Goal: Communication & Community: Answer question/provide support

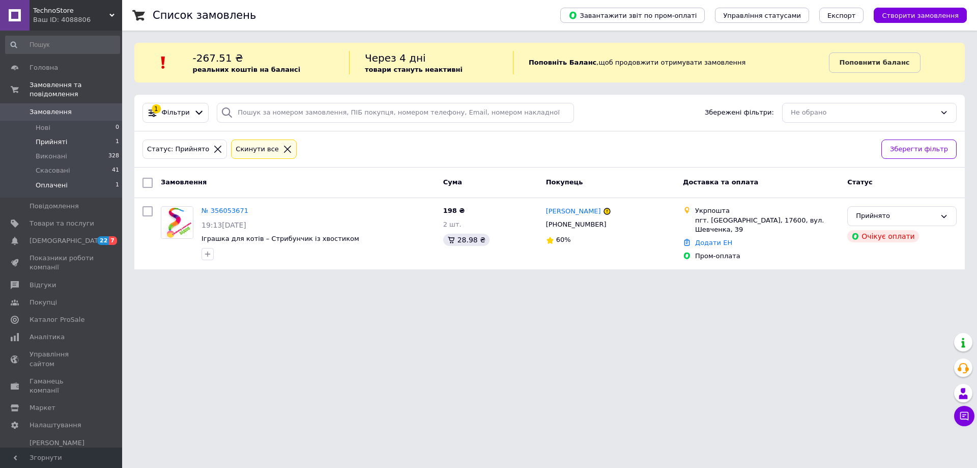
click at [48, 181] on span "Оплачені" at bounding box center [52, 185] width 32 height 9
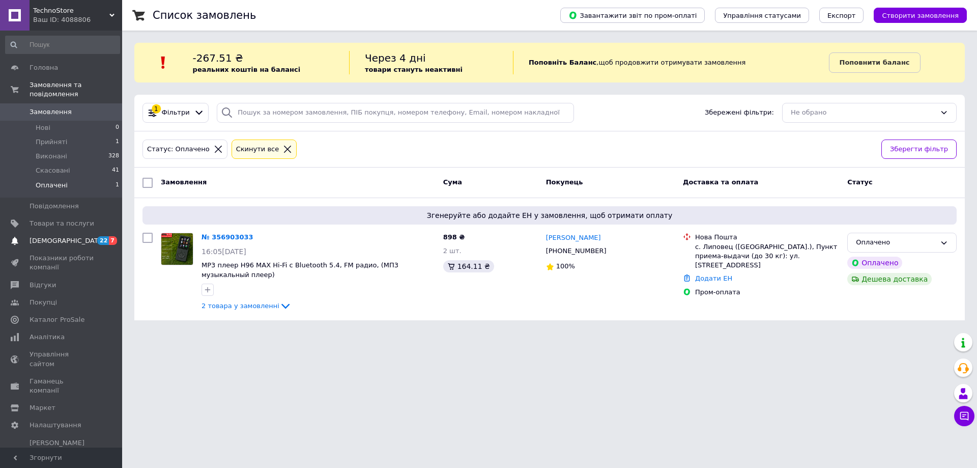
click at [50, 236] on span "[DEMOGRAPHIC_DATA]" at bounding box center [67, 240] width 75 height 9
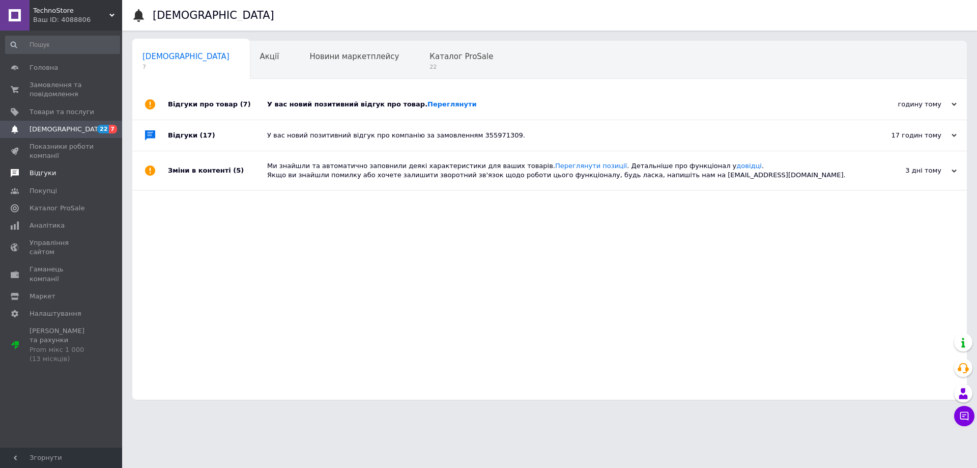
click at [43, 173] on span "Відгуки" at bounding box center [43, 172] width 26 height 9
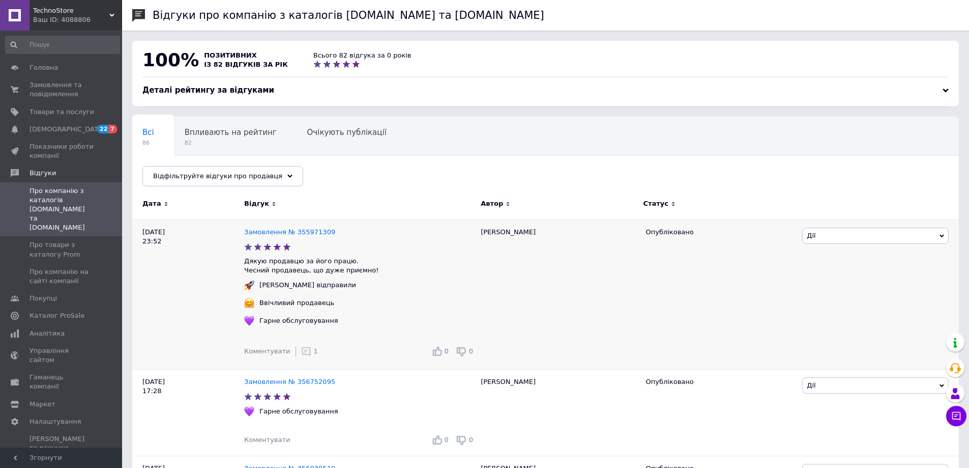
click at [301, 350] on icon at bounding box center [306, 351] width 10 height 10
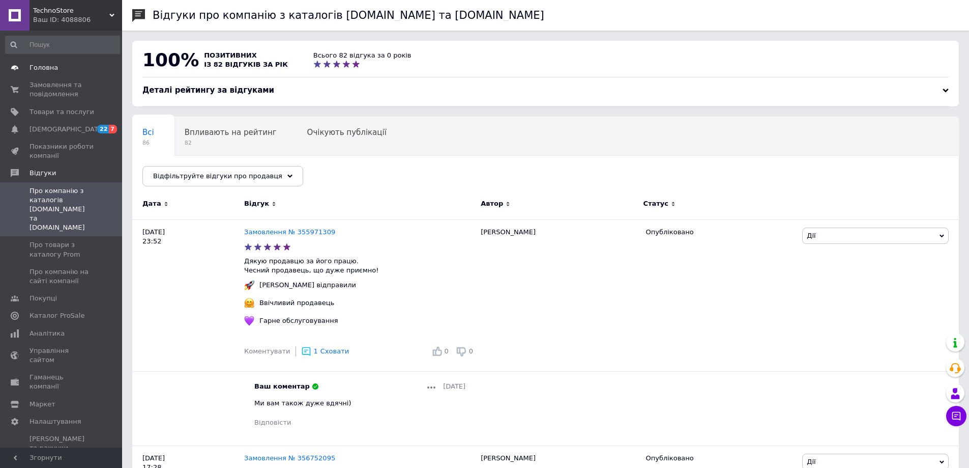
click at [47, 64] on span "Головна" at bounding box center [44, 67] width 28 height 9
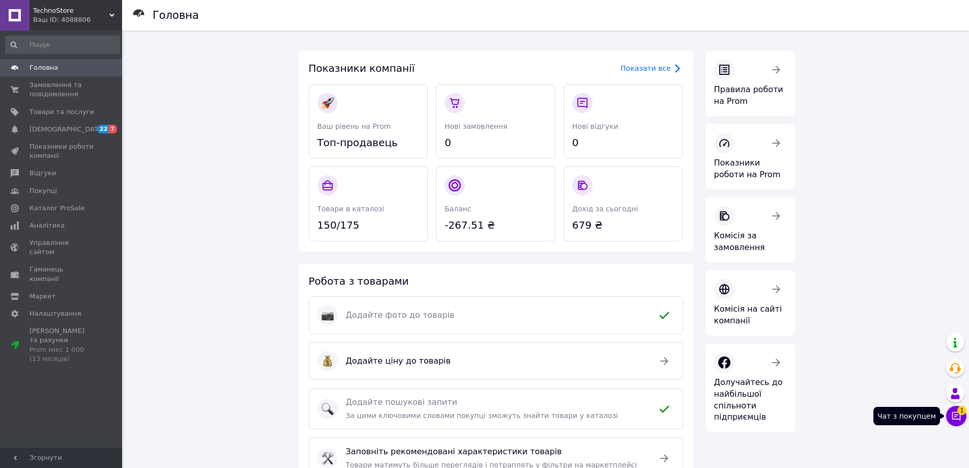
click at [956, 411] on icon at bounding box center [956, 416] width 10 height 10
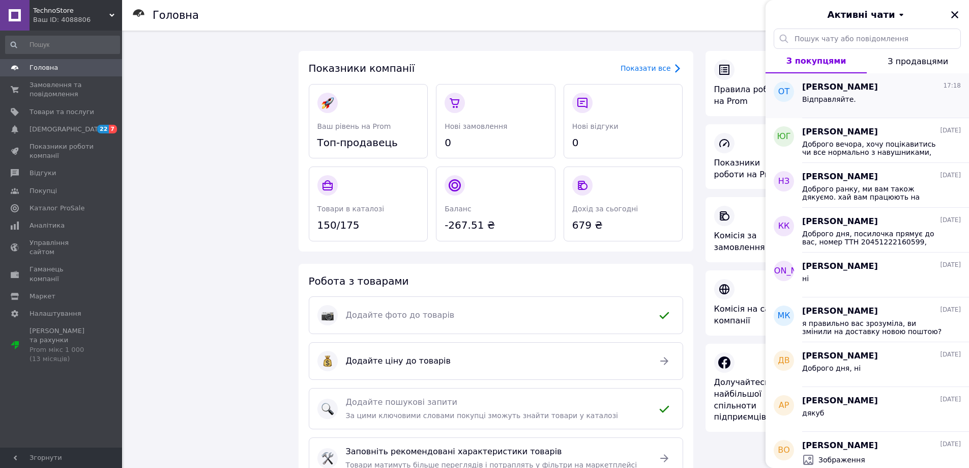
click at [854, 97] on div "Відправляйте." at bounding box center [881, 101] width 159 height 16
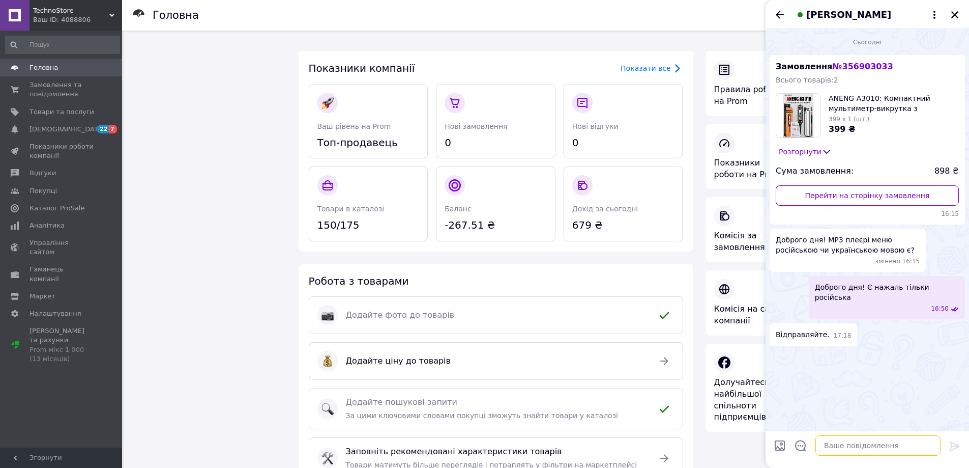
click at [844, 446] on textarea at bounding box center [878, 445] width 125 height 20
click at [831, 446] on textarea "Добре, согодні відправим!" at bounding box center [868, 445] width 146 height 20
type textarea "Добре, сьогодні відправим!"
click at [31, 129] on span "[DEMOGRAPHIC_DATA]" at bounding box center [67, 129] width 75 height 9
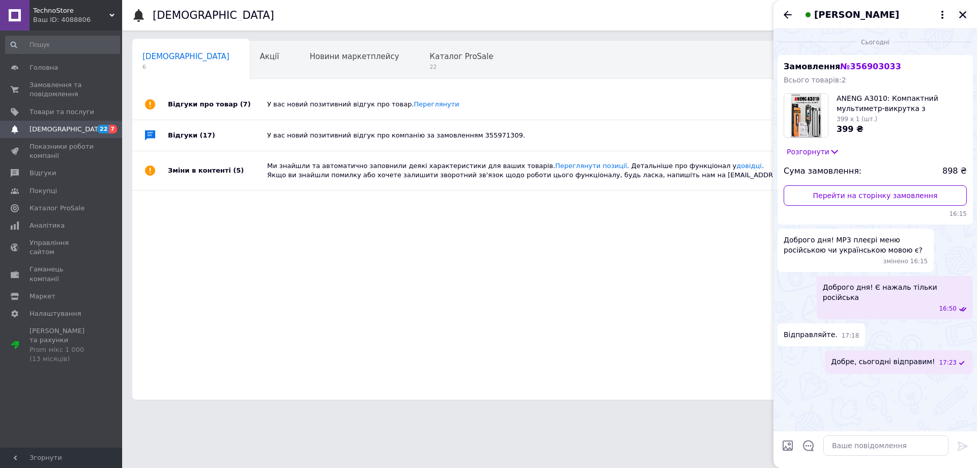
click at [960, 9] on button "Закрити" at bounding box center [962, 15] width 12 height 12
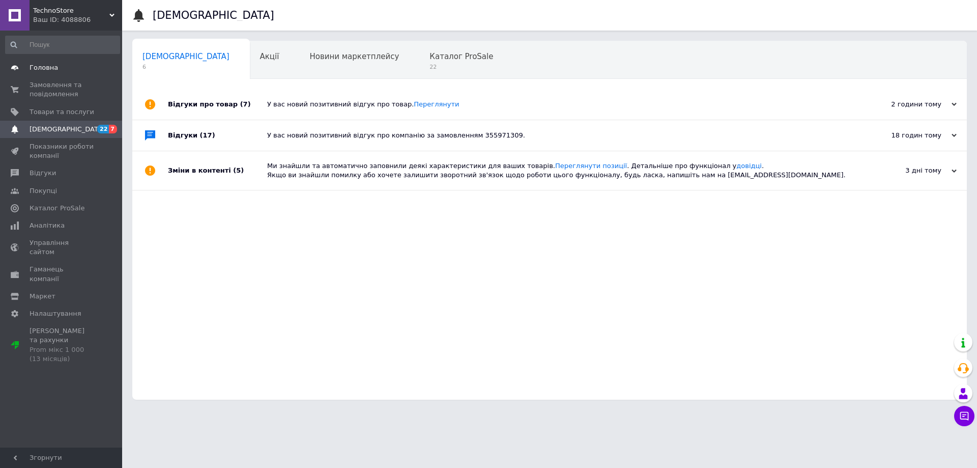
click at [47, 71] on span "Головна" at bounding box center [44, 67] width 28 height 9
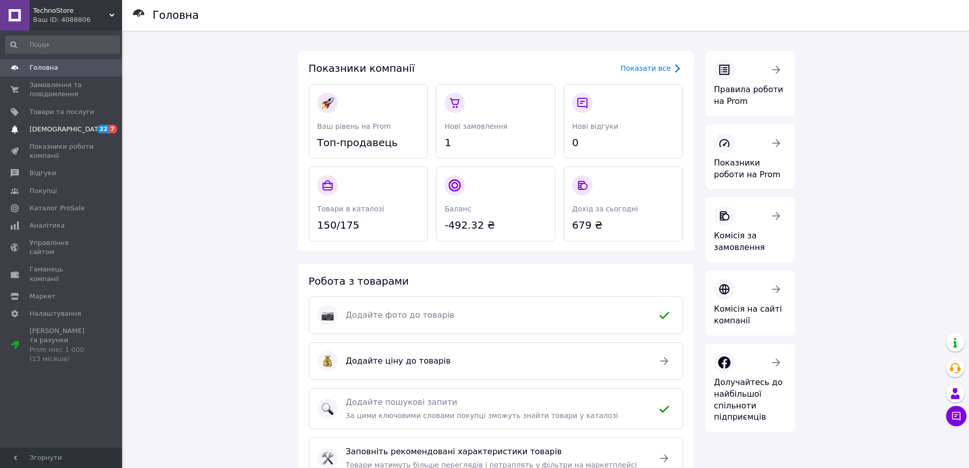
click at [62, 131] on span "[DEMOGRAPHIC_DATA]" at bounding box center [67, 129] width 75 height 9
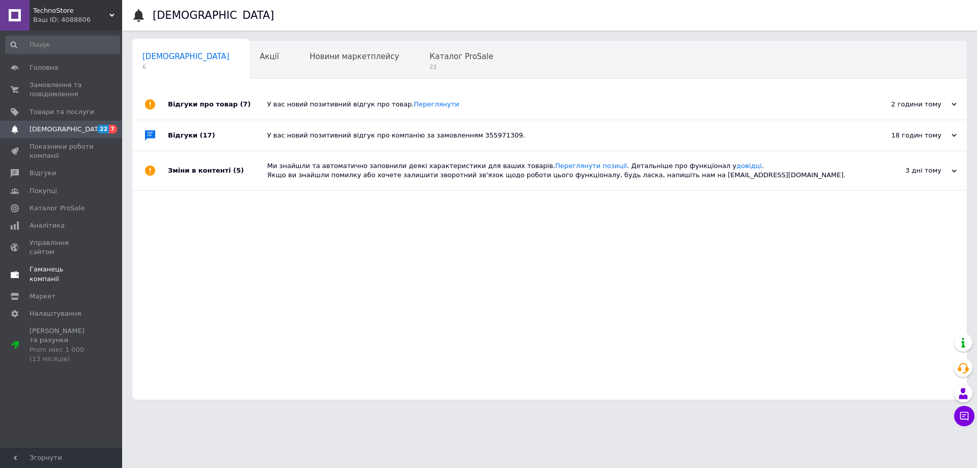
click at [63, 265] on span "Гаманець компанії" at bounding box center [62, 274] width 65 height 18
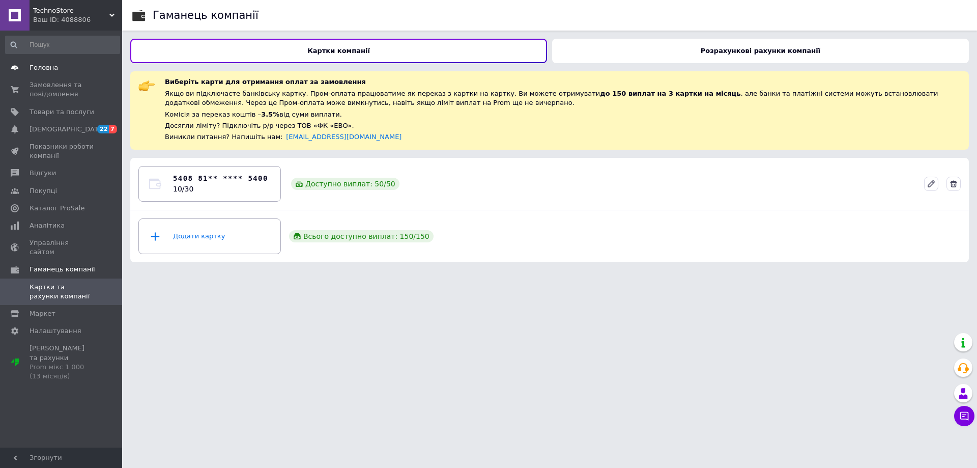
click at [36, 69] on span "Головна" at bounding box center [44, 67] width 28 height 9
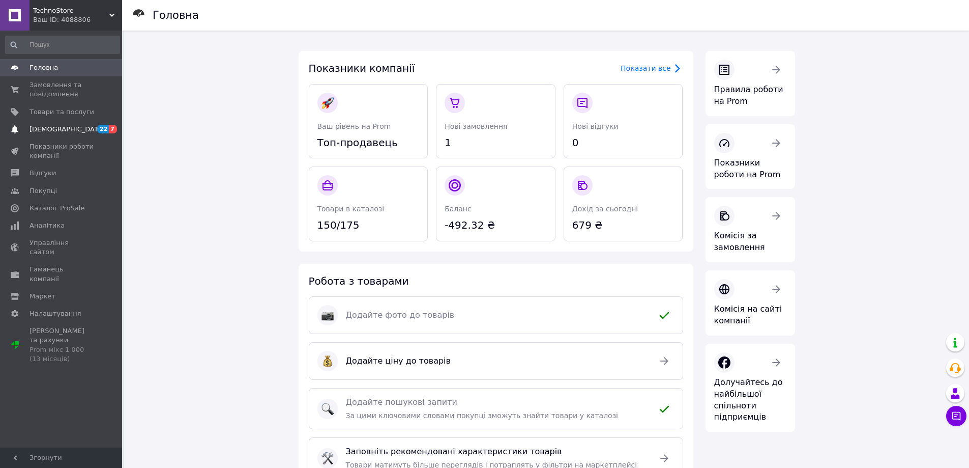
click at [53, 130] on span "[DEMOGRAPHIC_DATA]" at bounding box center [67, 129] width 75 height 9
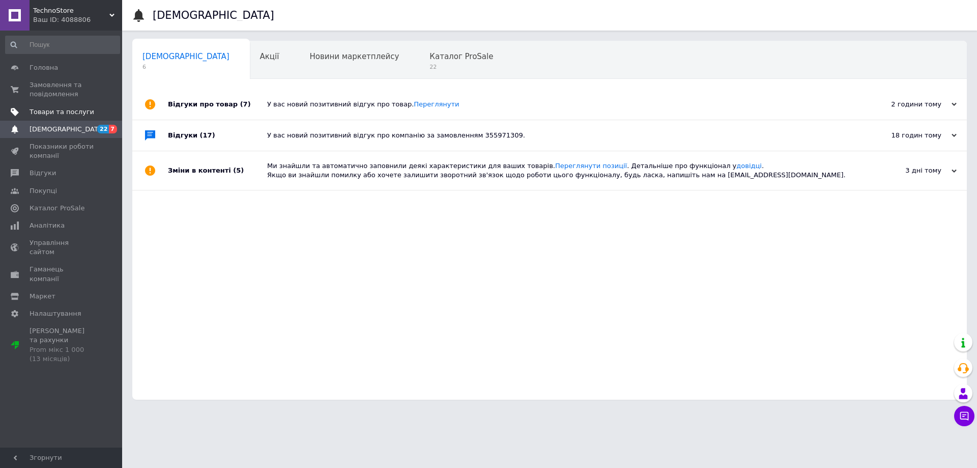
click at [46, 113] on span "Товари та послуги" at bounding box center [62, 111] width 65 height 9
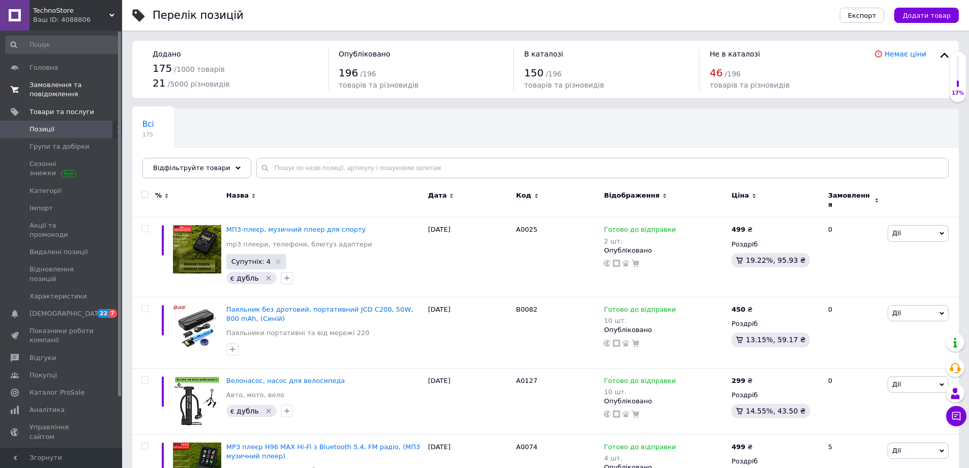
click at [48, 85] on span "Замовлення та повідомлення" at bounding box center [62, 89] width 65 height 18
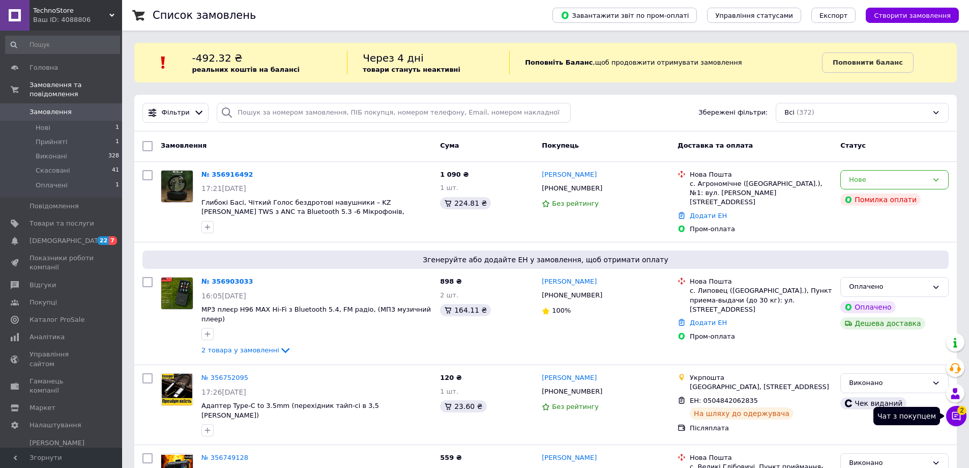
click at [957, 418] on icon at bounding box center [956, 416] width 9 height 9
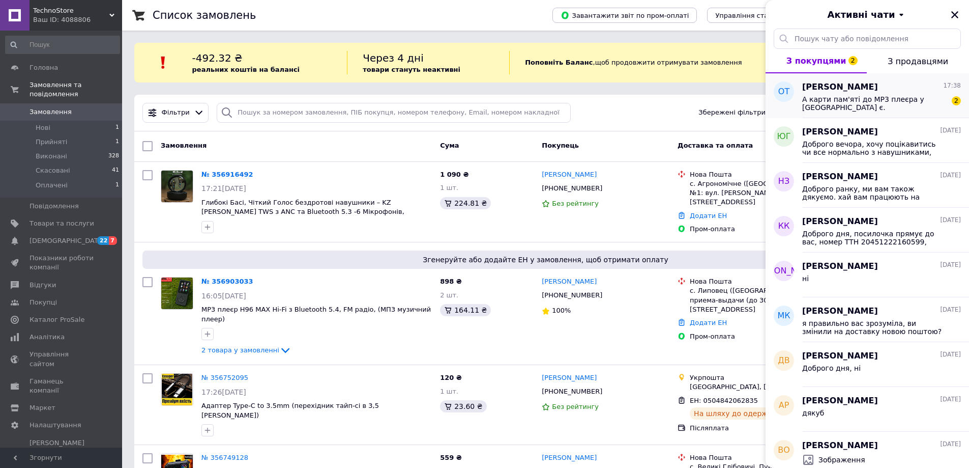
click at [864, 101] on span "А карти пам'яті до МР3 плеєра у [GEOGRAPHIC_DATA] є." at bounding box center [874, 103] width 144 height 16
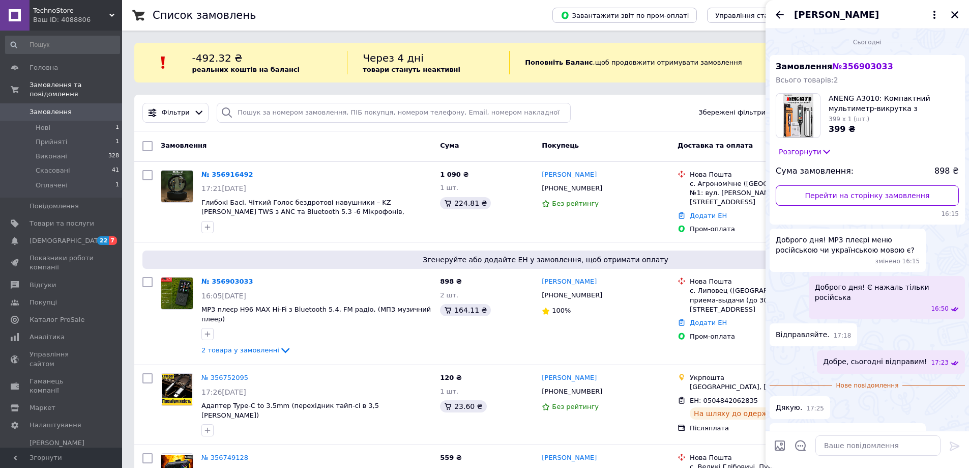
scroll to position [9, 0]
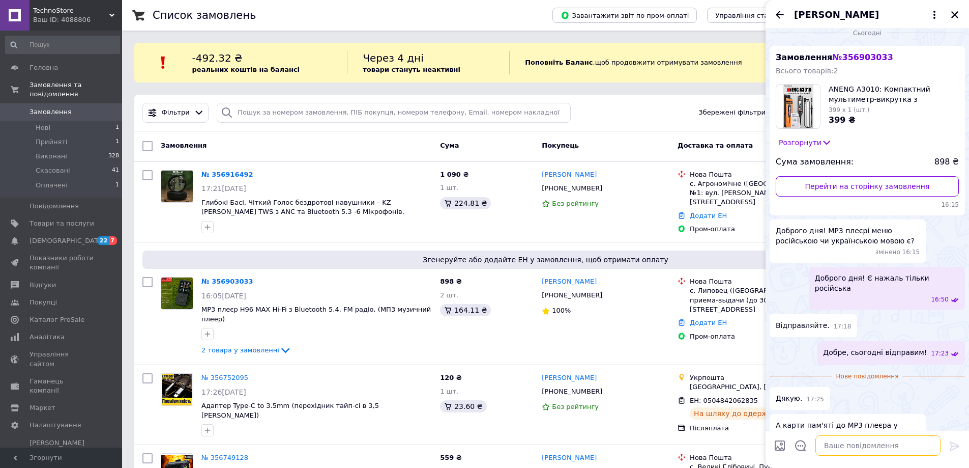
click at [919, 440] on textarea at bounding box center [878, 445] width 125 height 20
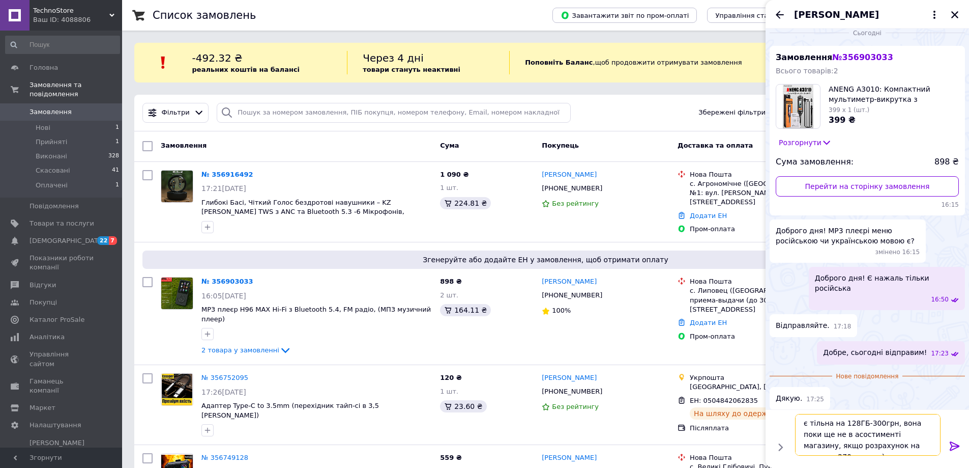
click at [896, 444] on textarea "є тільна на 128ГБ-300грн, вона поки ще не в асостименті магазину, якщо розрахун…" at bounding box center [868, 435] width 146 height 42
click at [899, 445] on textarea "є тільна на 128ГБ-300грн, вона поки ще не в асостименті магазину, якщо розрахун…" at bounding box center [868, 435] width 146 height 42
click at [923, 445] on textarea "є тільна на 128ГБ-300грн, вона поки ще не в асостименті магазину, якщо розрахун…" at bounding box center [868, 435] width 146 height 42
type textarea "є тільна на 128ГБ-300грн, вона поки ще не в асостименті магазину, якщо розрахун…"
click at [955, 444] on icon at bounding box center [955, 445] width 10 height 9
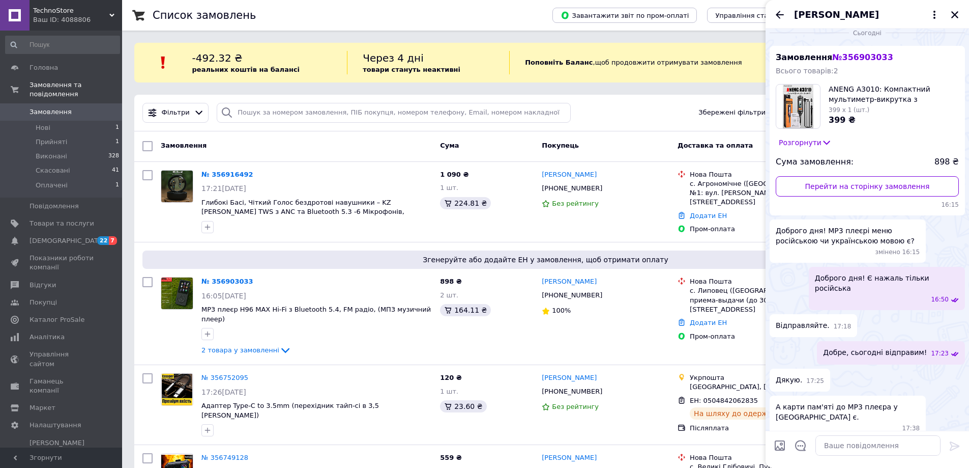
scroll to position [48, 0]
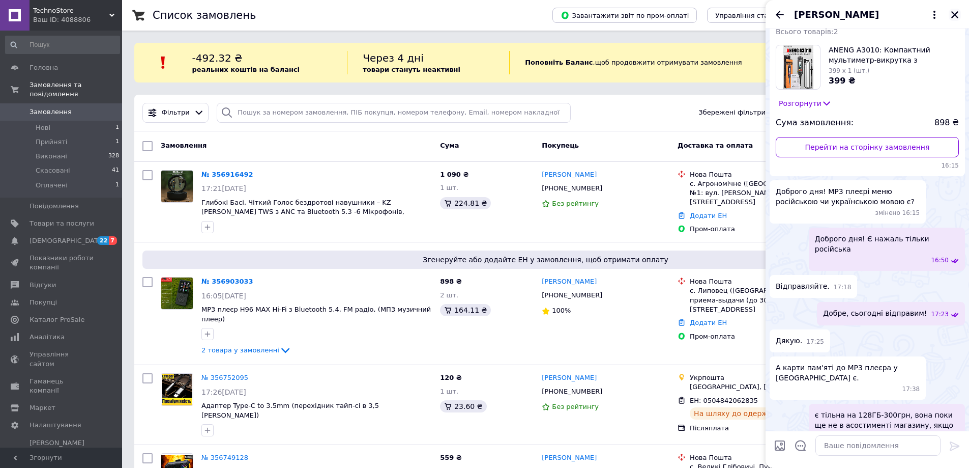
click at [954, 17] on icon "Закрити" at bounding box center [954, 14] width 9 height 9
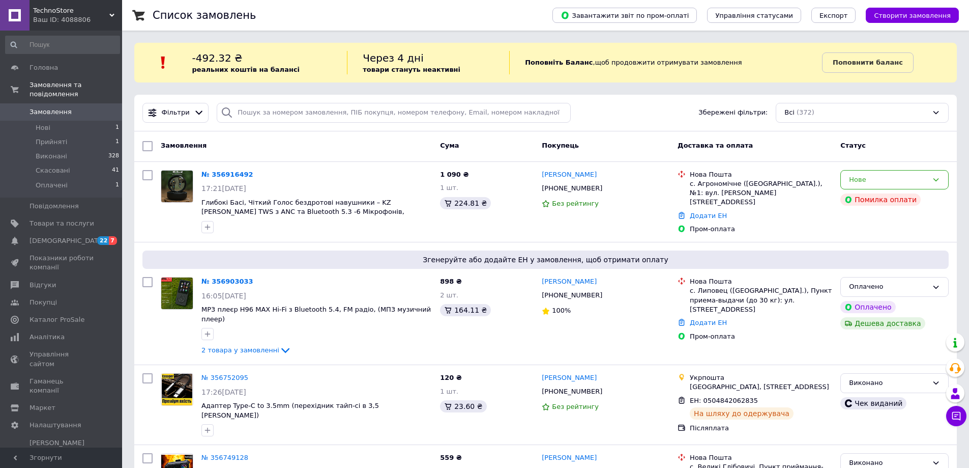
click at [45, 107] on span "Замовлення" at bounding box center [51, 111] width 42 height 9
click at [954, 414] on icon at bounding box center [956, 416] width 10 height 10
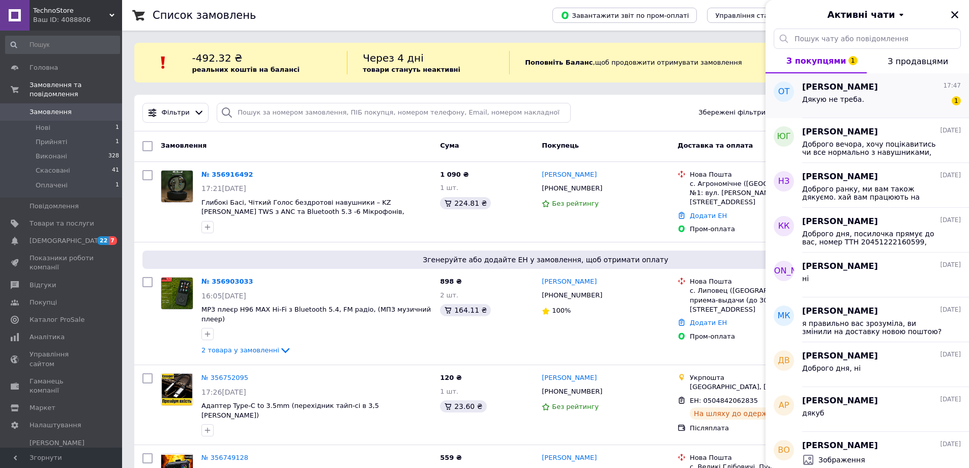
click at [856, 101] on div "Дякую не треба. 1" at bounding box center [881, 101] width 159 height 16
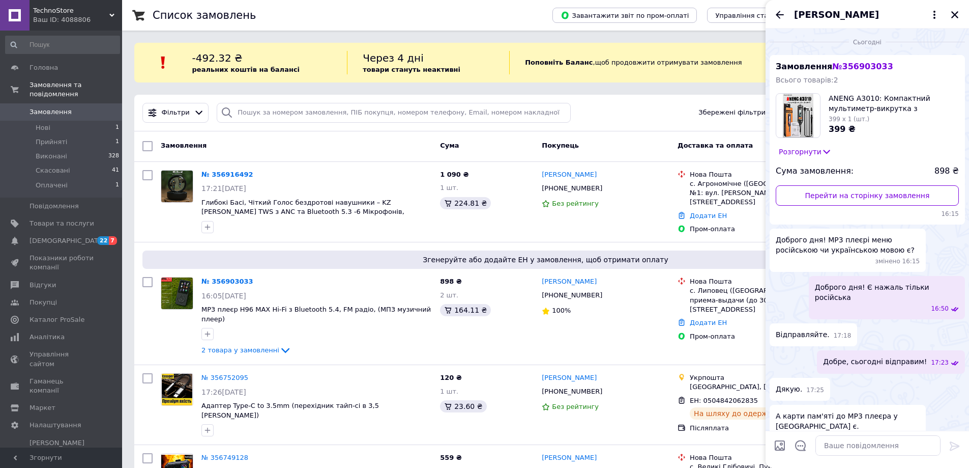
scroll to position [94, 0]
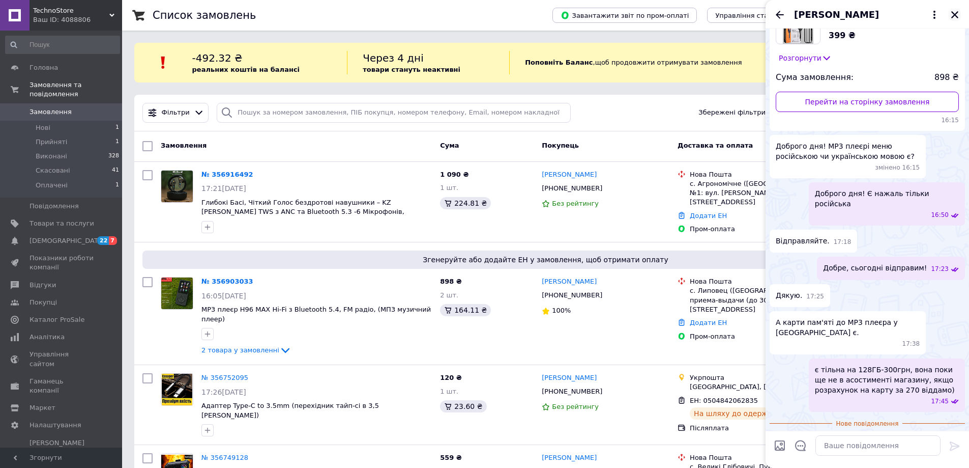
click at [958, 11] on icon "Закрити" at bounding box center [954, 14] width 9 height 9
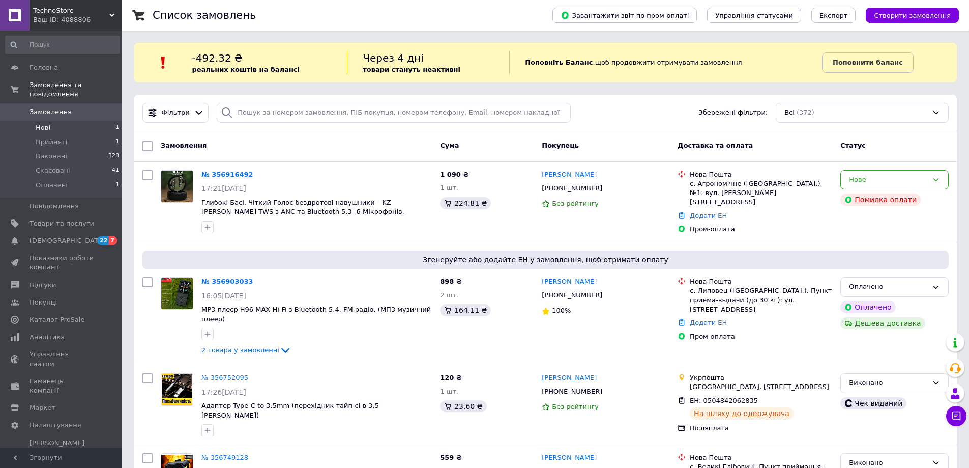
click at [42, 123] on span "Нові" at bounding box center [43, 127] width 15 height 9
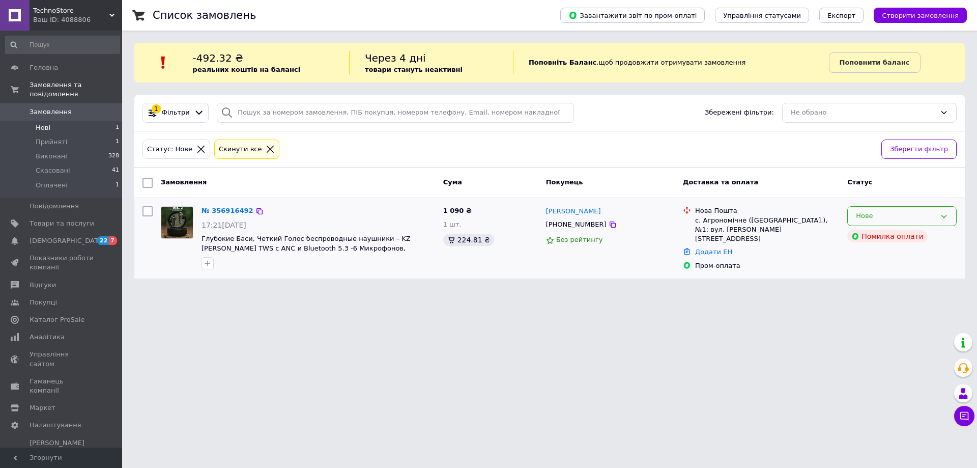
click at [914, 208] on div "Нове" at bounding box center [901, 216] width 109 height 20
click at [720, 291] on html "TechnoStore Ваш ID: 4088806 Сайт TechnoStore Кабінет покупця Перевірити стан си…" at bounding box center [488, 145] width 977 height 291
click at [227, 209] on link "№ 356916492" at bounding box center [227, 211] width 52 height 8
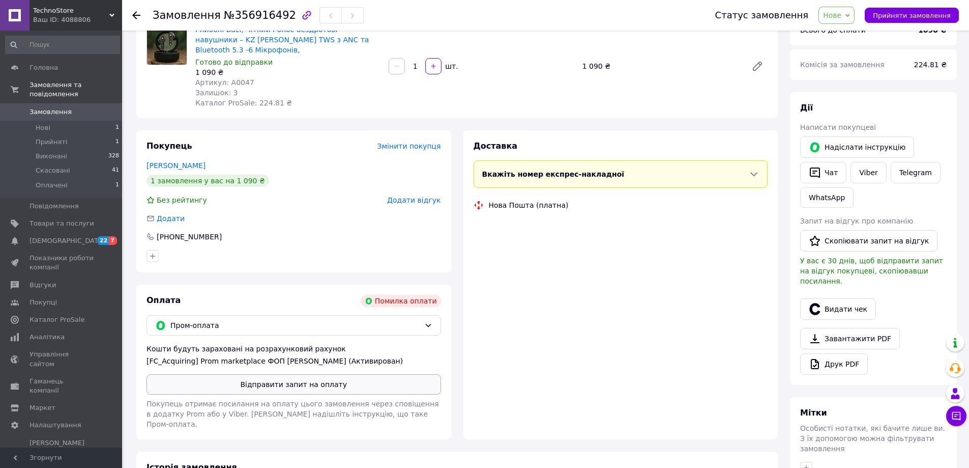
scroll to position [102, 0]
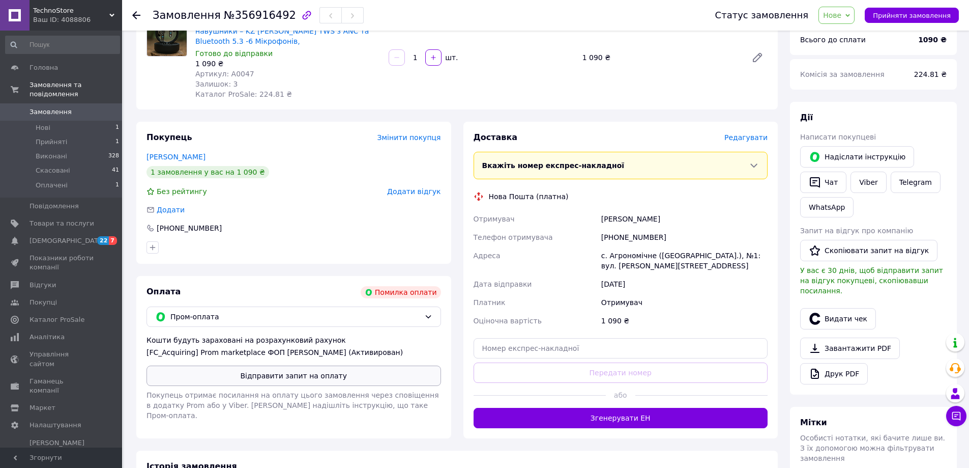
click at [274, 366] on button "Відправити запит на оплату" at bounding box center [294, 375] width 295 height 20
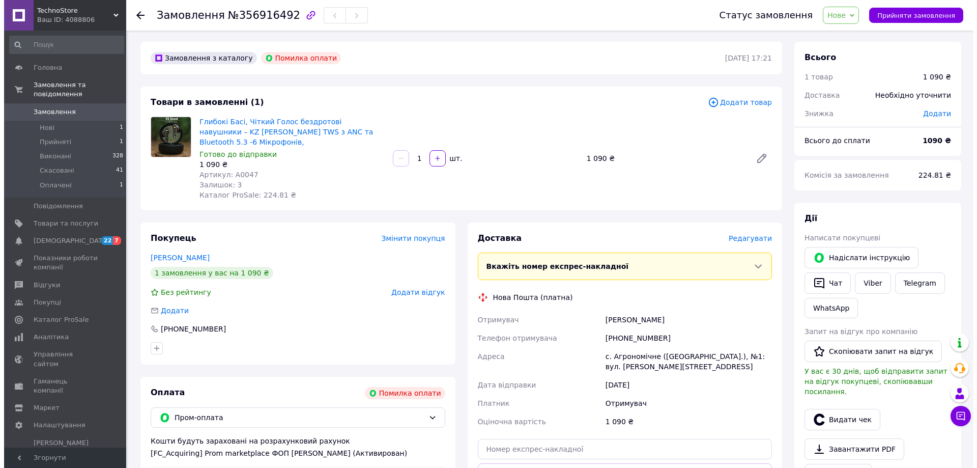
scroll to position [0, 0]
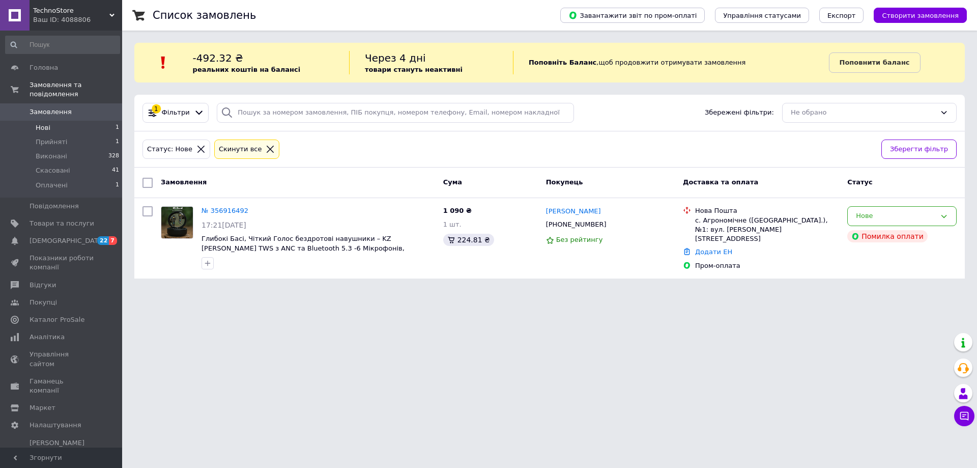
click at [50, 121] on li "Нові 1" at bounding box center [62, 128] width 125 height 14
